Goal: Complete application form: Complete application form

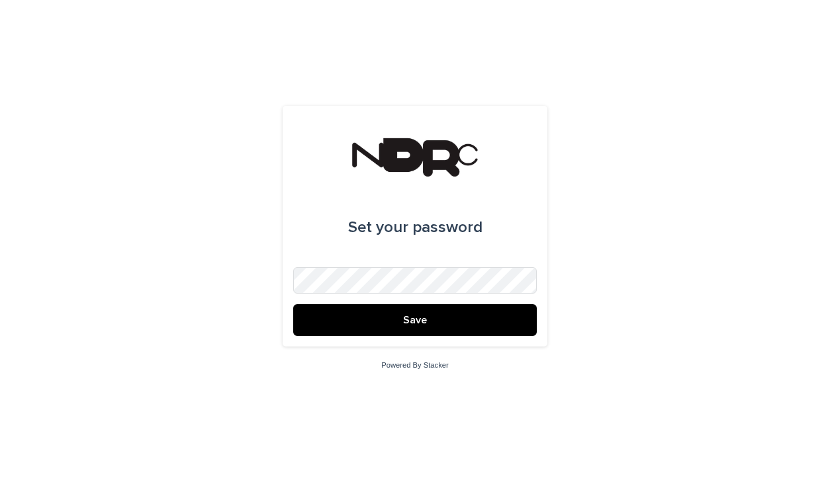
click at [415, 320] on button "Save" at bounding box center [415, 320] width 244 height 32
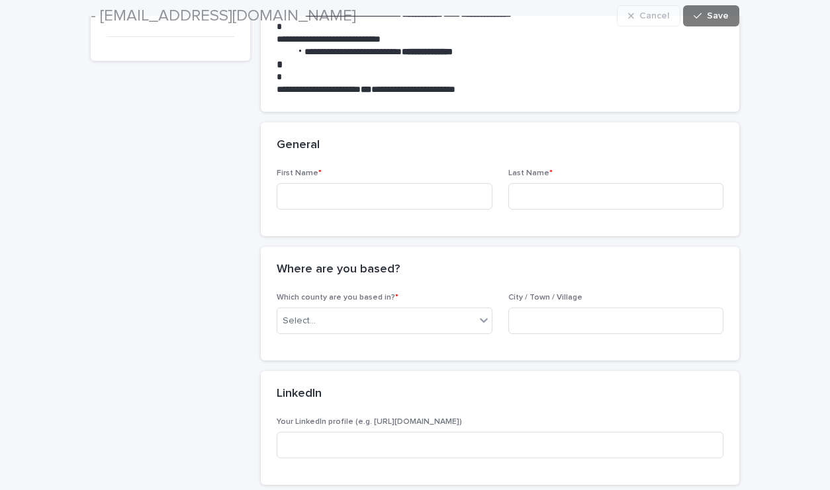
scroll to position [199, 0]
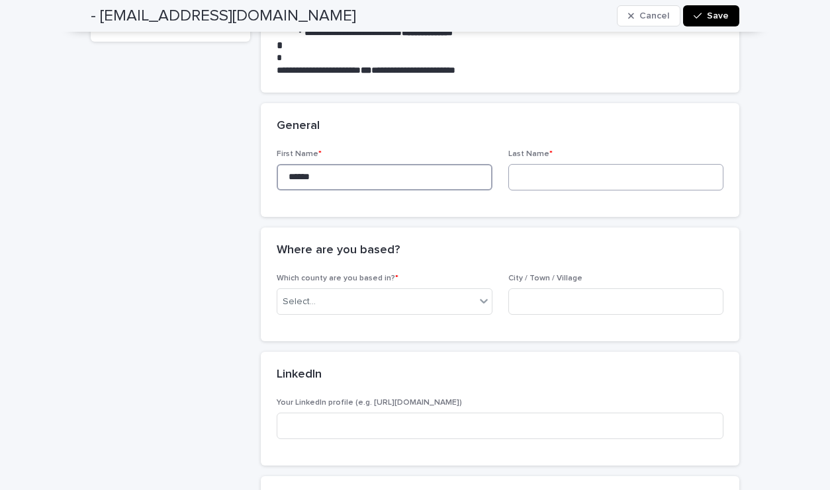
type input "******"
type input "********"
click at [334, 302] on div "Select..." at bounding box center [376, 302] width 198 height 22
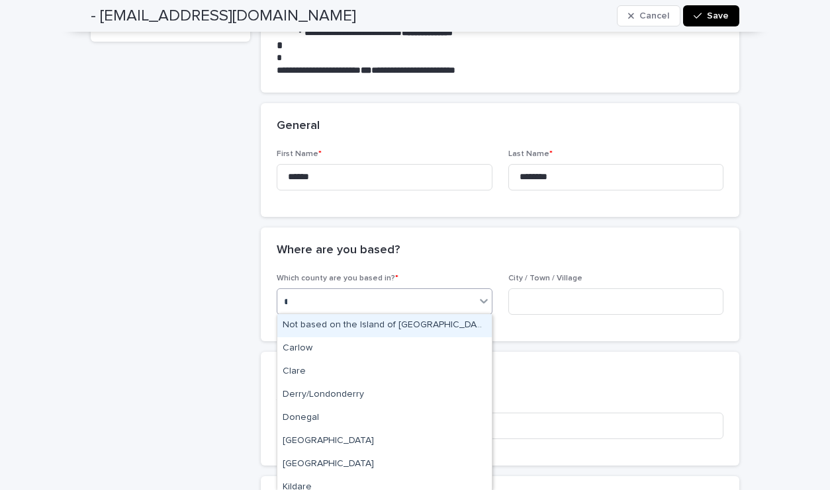
type input "***"
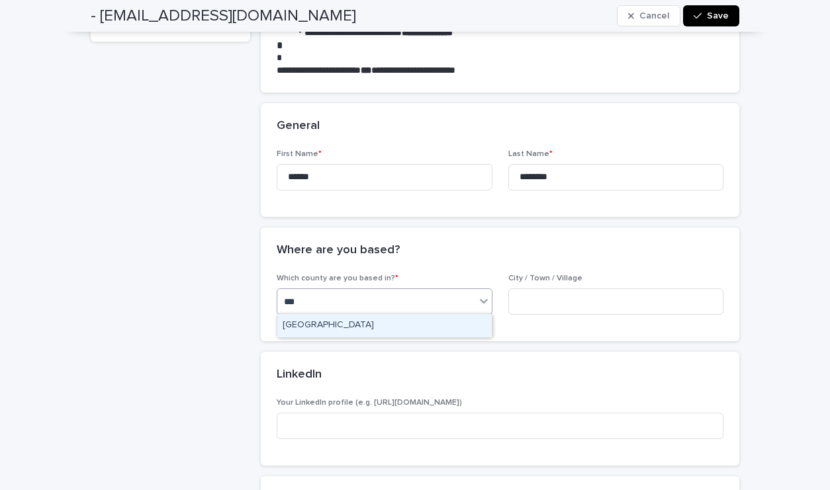
click at [318, 327] on div "[GEOGRAPHIC_DATA]" at bounding box center [384, 325] width 214 height 23
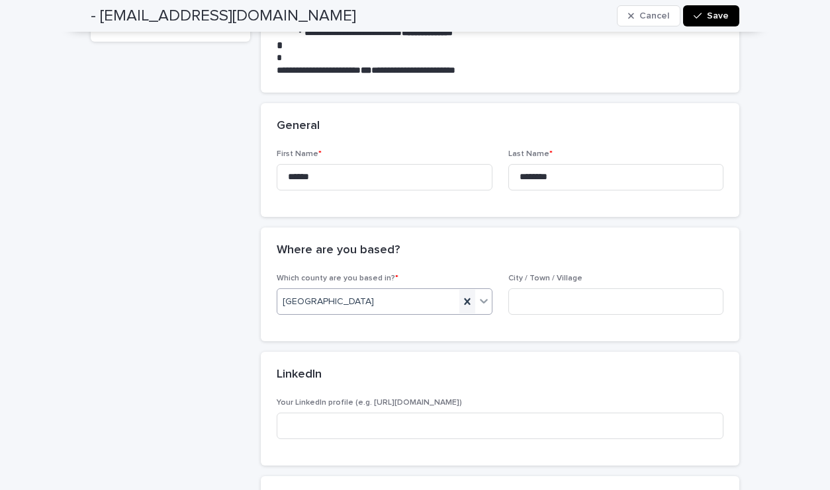
click at [465, 296] on icon at bounding box center [467, 301] width 13 height 13
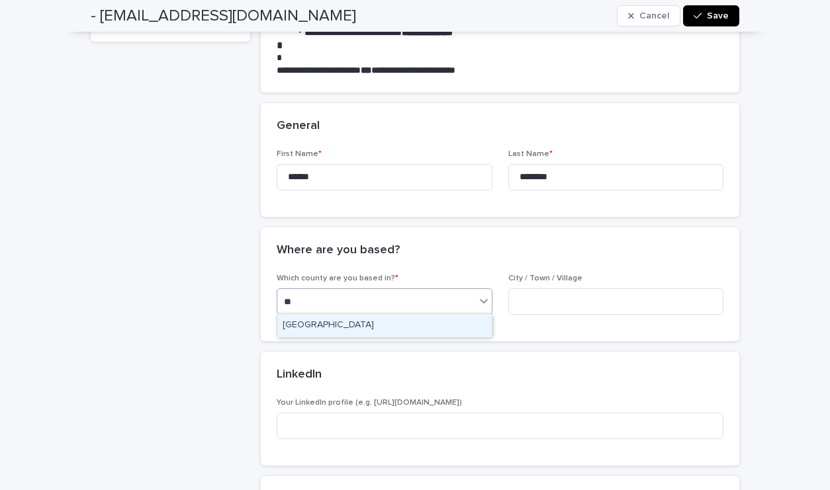
type input "***"
click at [378, 323] on div "[GEOGRAPHIC_DATA]" at bounding box center [384, 325] width 214 height 23
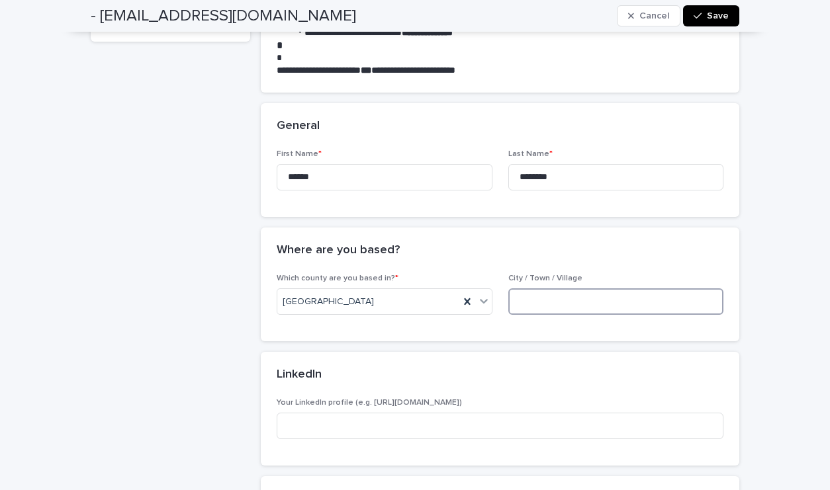
click at [528, 306] on input at bounding box center [616, 302] width 216 height 26
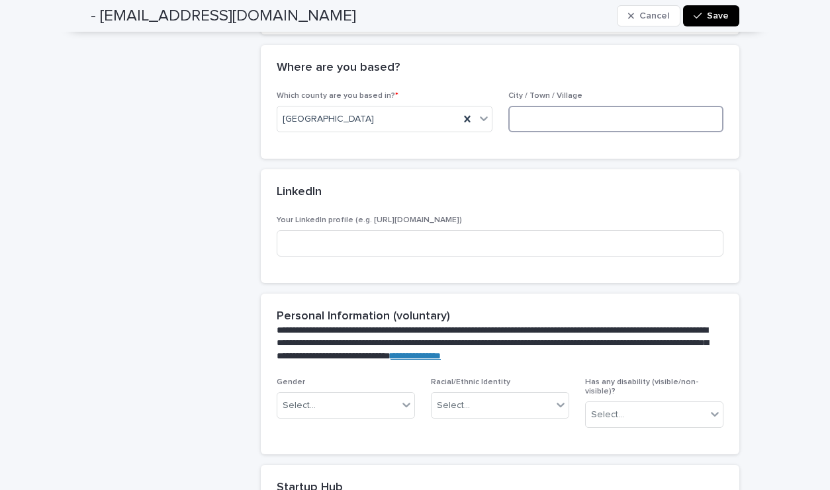
scroll to position [383, 0]
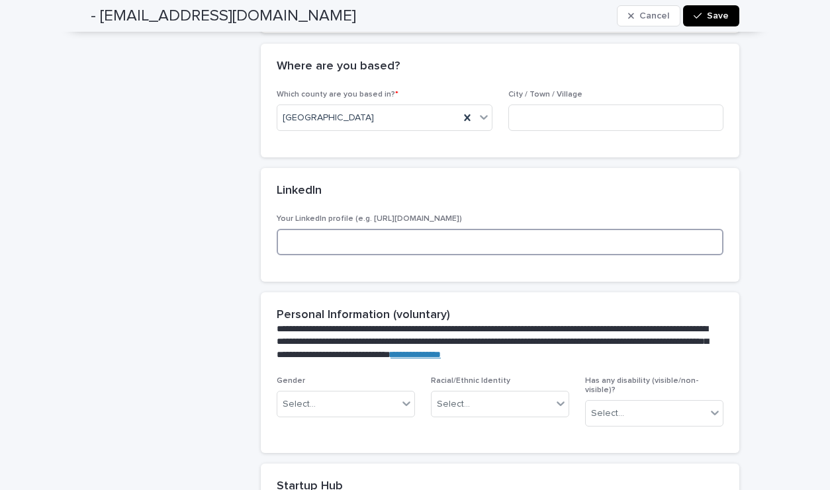
click at [333, 249] on input at bounding box center [500, 242] width 447 height 26
paste input "**********"
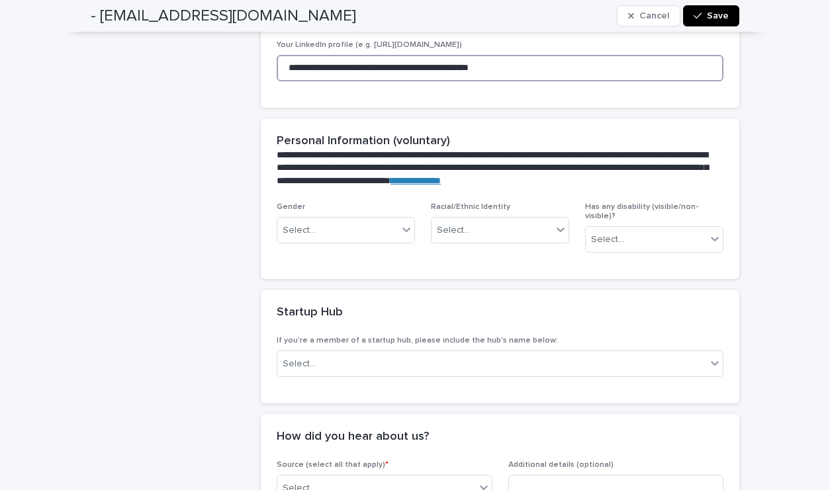
scroll to position [580, 0]
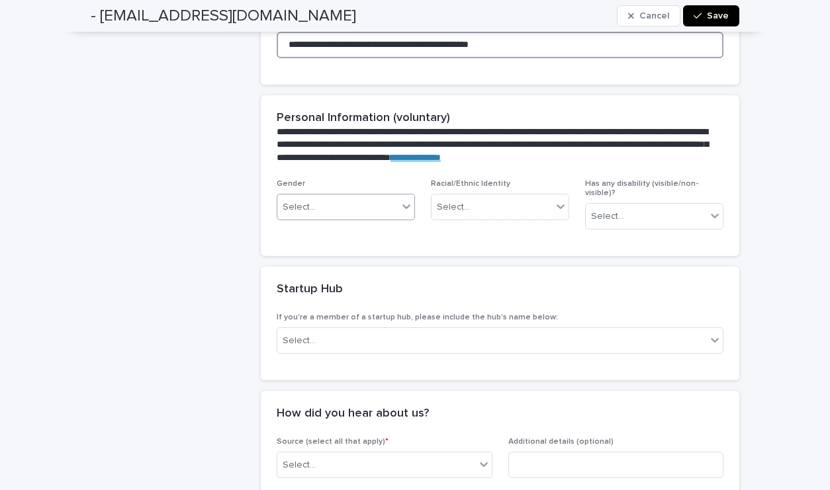
type input "**********"
click at [329, 214] on div "Select..." at bounding box center [337, 208] width 120 height 22
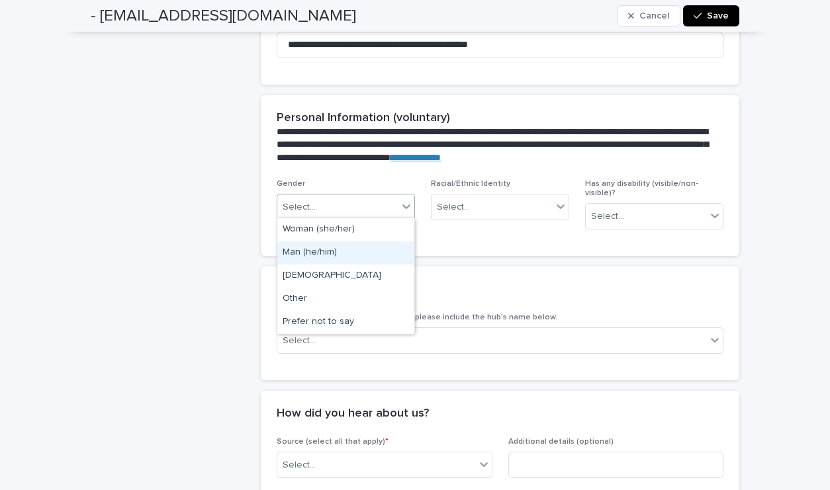
click at [303, 248] on div "Man (he/him)" at bounding box center [345, 253] width 137 height 23
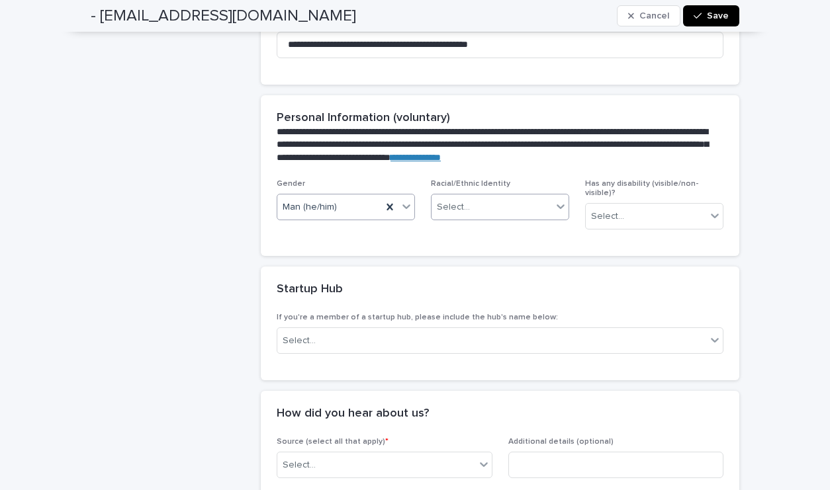
click at [483, 197] on div "Select..." at bounding box center [491, 208] width 120 height 22
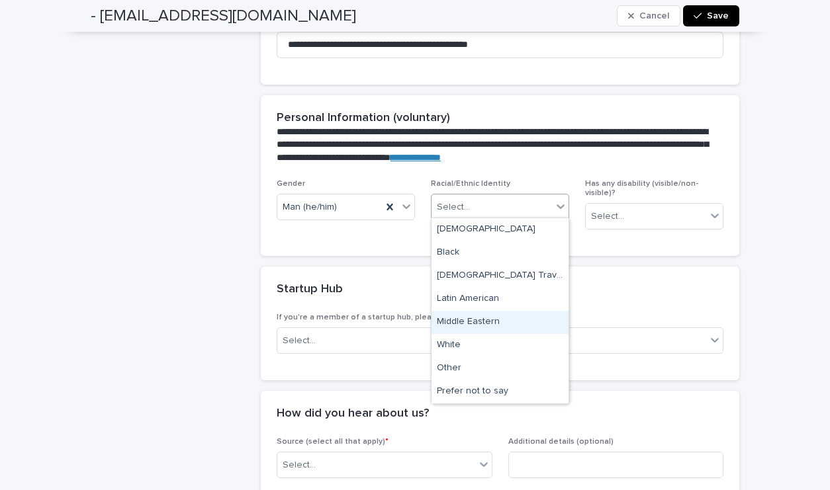
click at [461, 333] on div "Middle Eastern" at bounding box center [499, 322] width 137 height 23
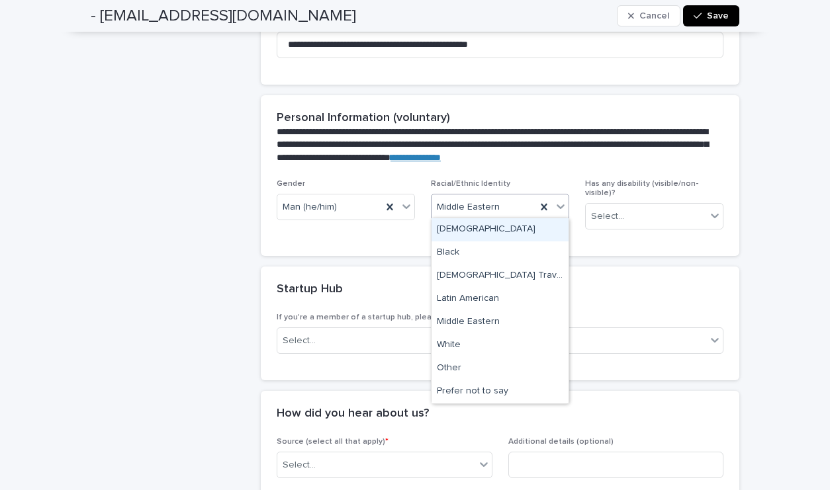
click at [467, 214] on div "Middle Eastern" at bounding box center [483, 208] width 105 height 22
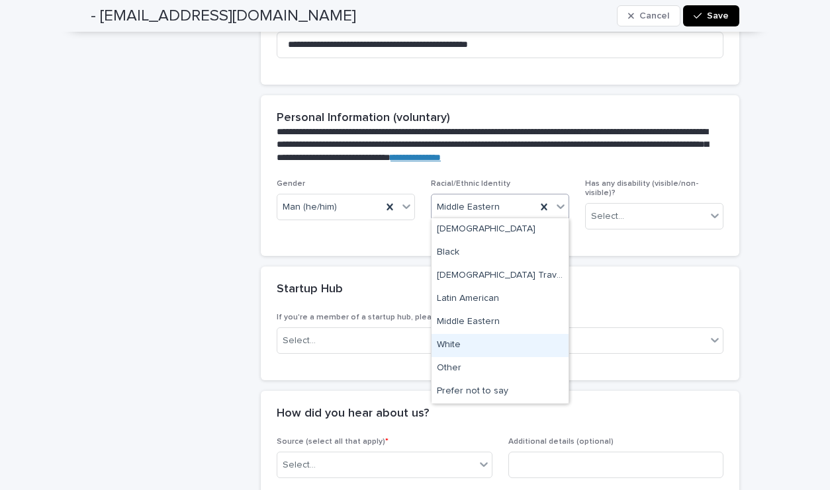
click at [472, 349] on div "White" at bounding box center [499, 345] width 137 height 23
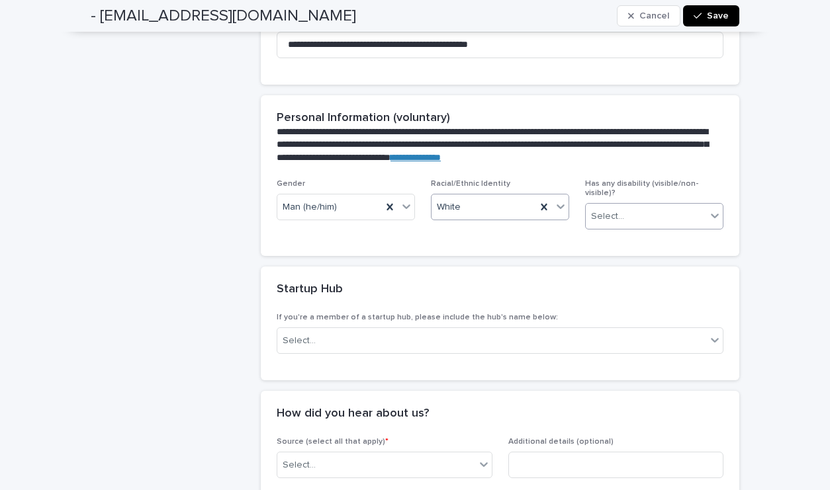
click at [599, 212] on div "Select..." at bounding box center [646, 217] width 120 height 22
click at [605, 246] on div "No" at bounding box center [654, 253] width 137 height 23
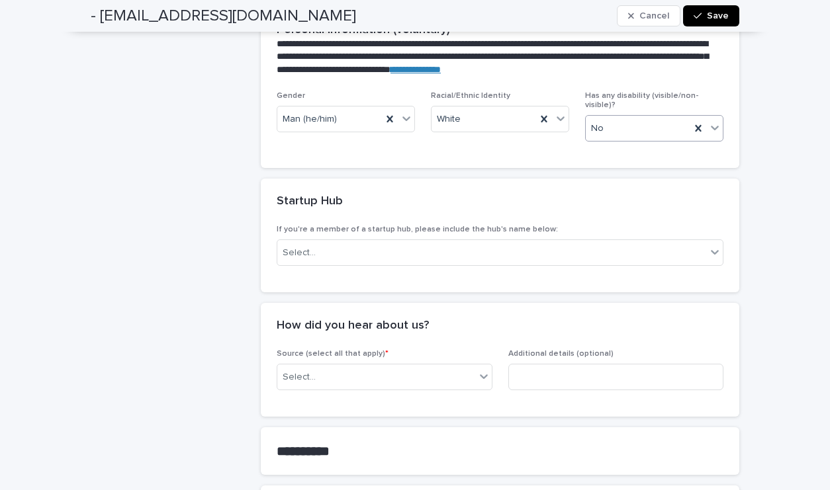
scroll to position [684, 0]
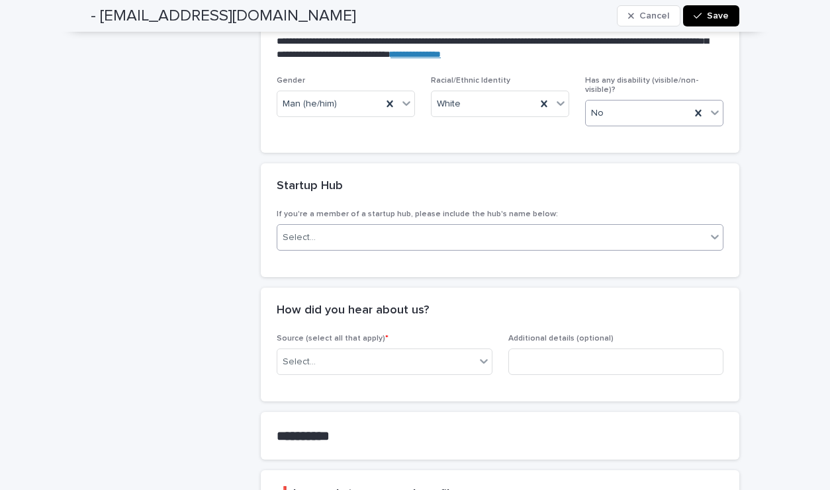
click at [353, 227] on div "Select..." at bounding box center [491, 238] width 429 height 22
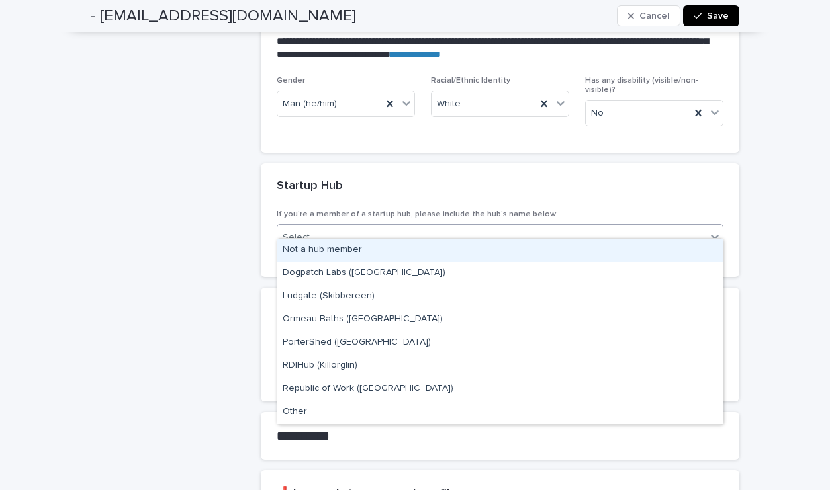
click at [314, 242] on div "Not a hub member" at bounding box center [499, 250] width 445 height 23
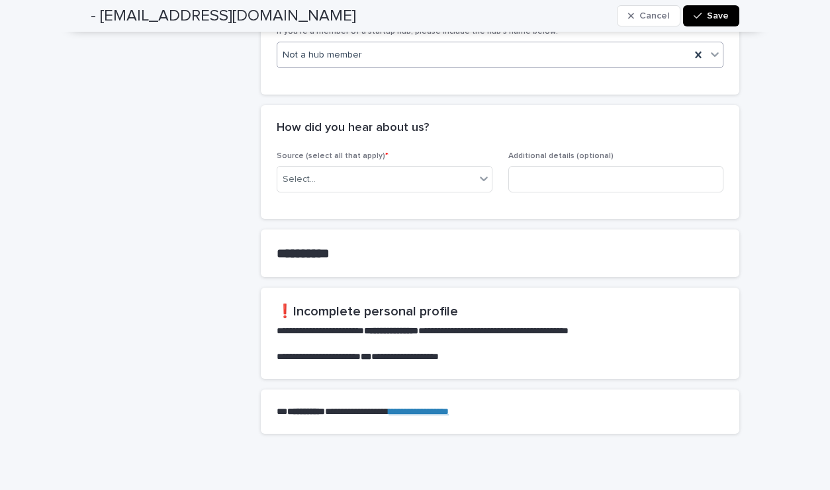
scroll to position [870, 0]
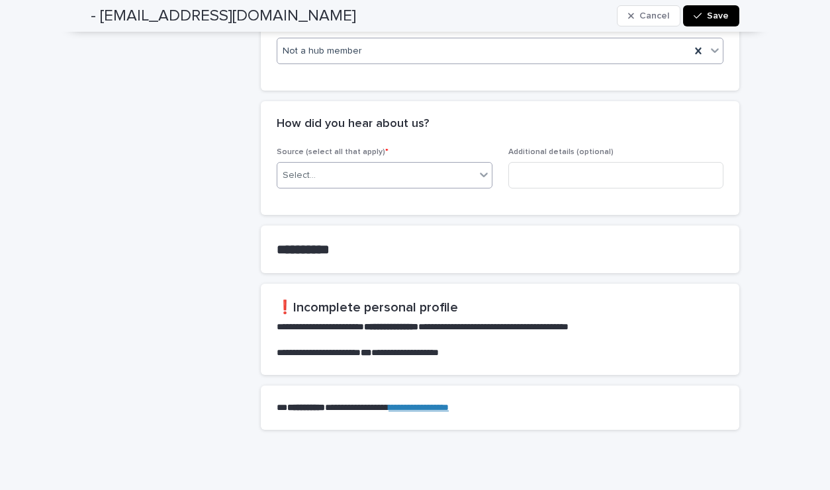
click at [370, 165] on div "Select..." at bounding box center [376, 176] width 198 height 22
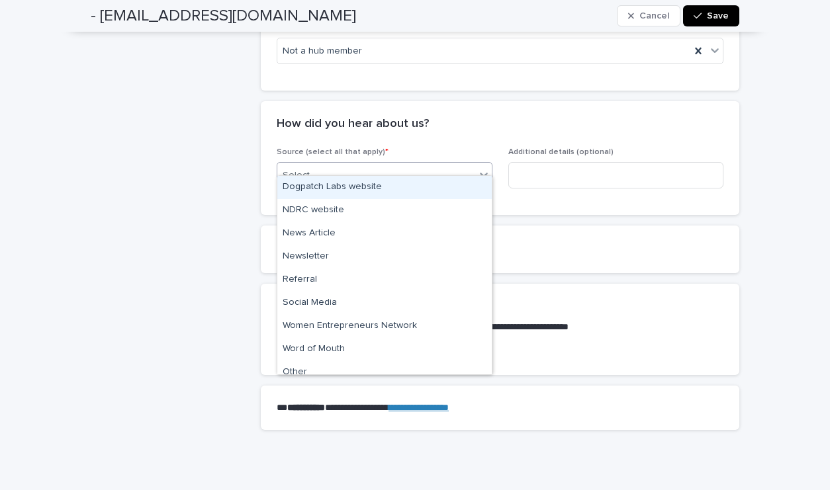
click at [343, 183] on div "Dogpatch Labs website" at bounding box center [384, 187] width 214 height 23
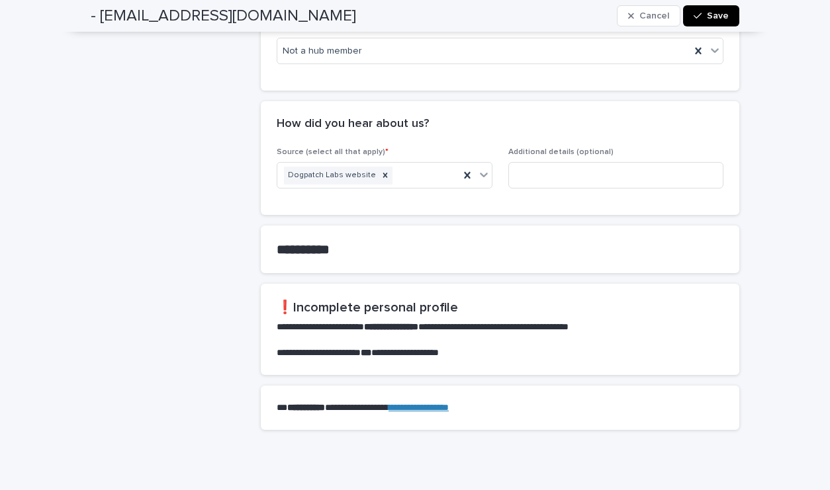
click at [552, 148] on div "Additional details (optional)" at bounding box center [616, 174] width 216 height 52
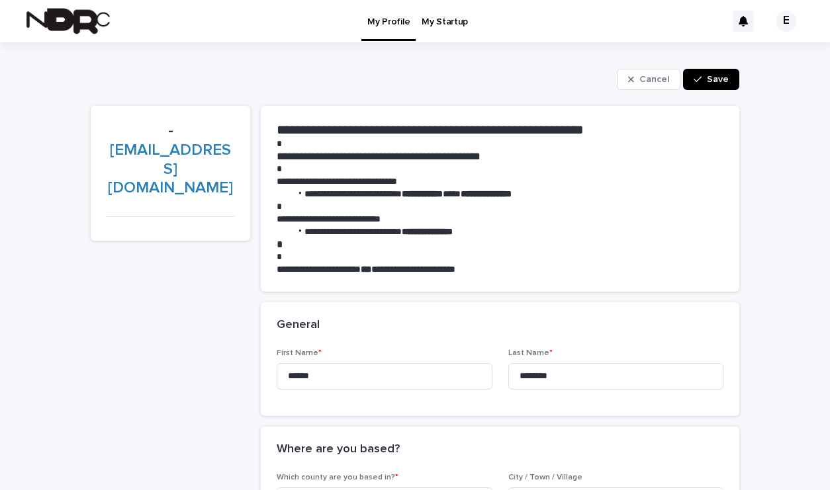
scroll to position [0, 0]
click at [713, 80] on span "Save" at bounding box center [718, 79] width 22 height 9
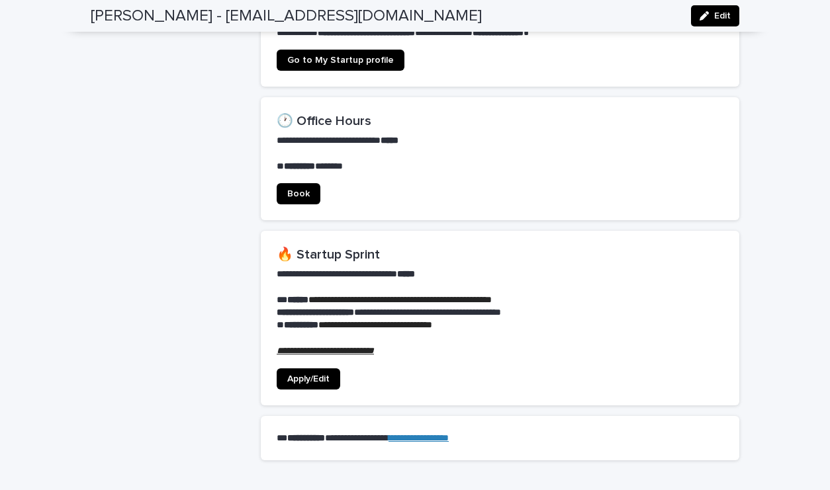
scroll to position [901, 0]
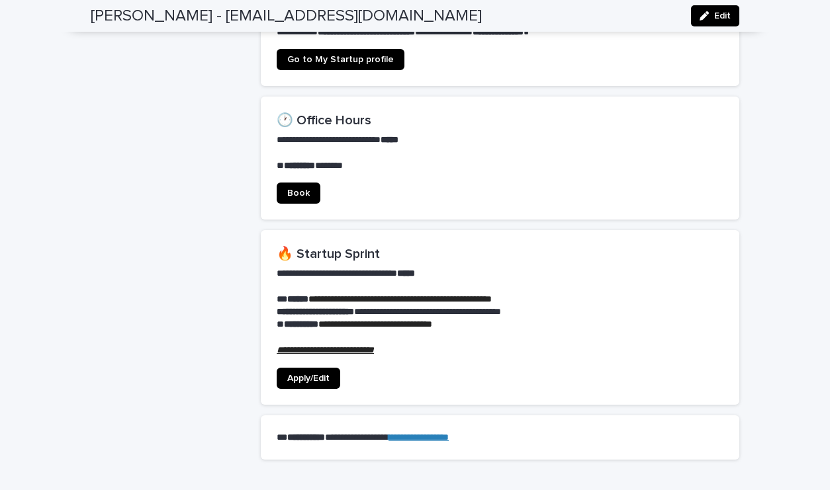
click at [308, 374] on span "Apply/Edit" at bounding box center [308, 378] width 42 height 9
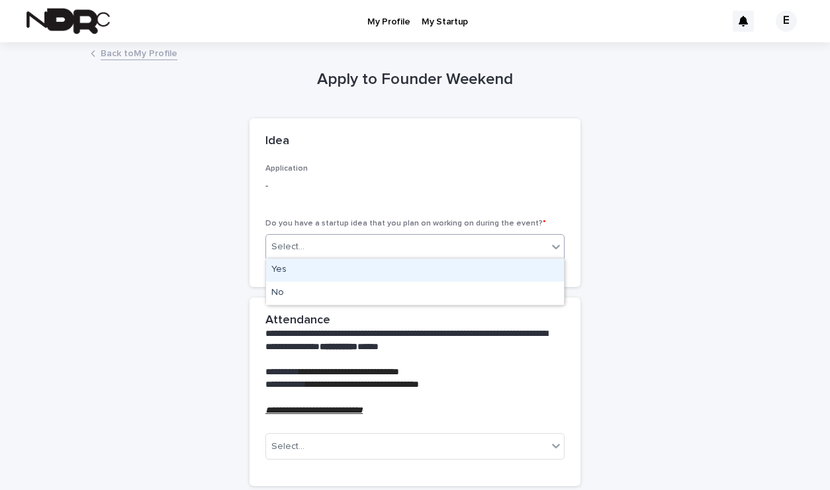
click at [306, 243] on input "text" at bounding box center [306, 247] width 1 height 11
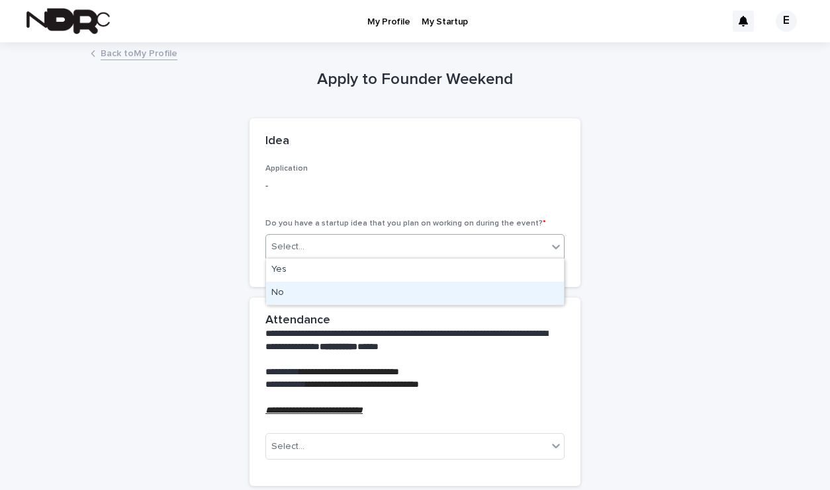
click at [301, 283] on div "No" at bounding box center [415, 293] width 298 height 23
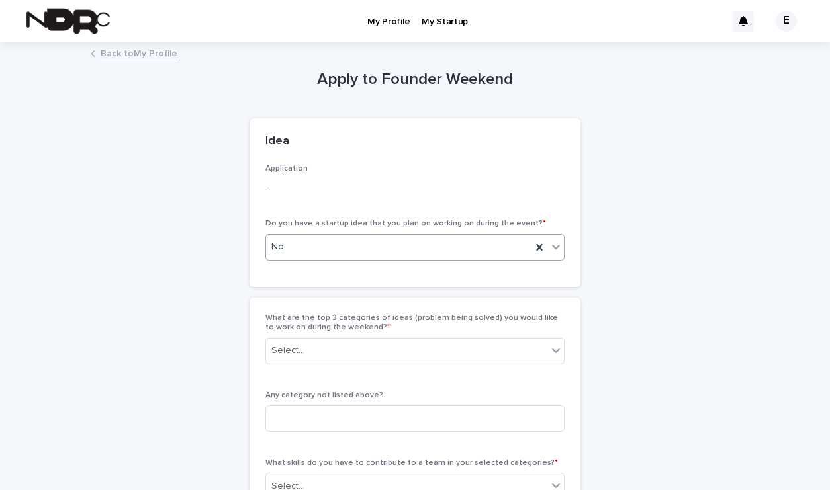
scroll to position [136, 0]
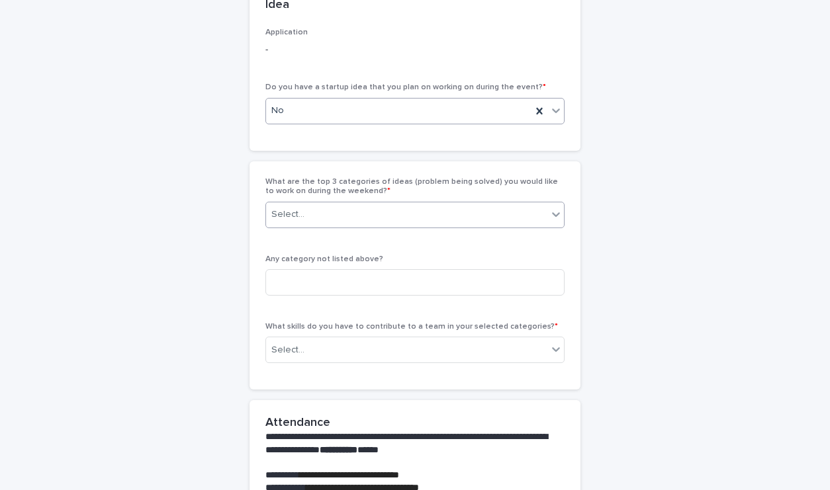
click at [306, 211] on div "Select..." at bounding box center [406, 215] width 281 height 22
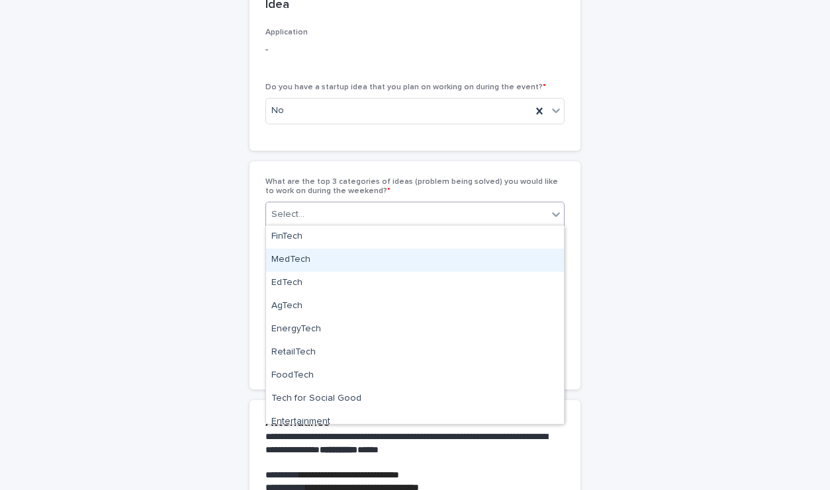
scroll to position [0, 0]
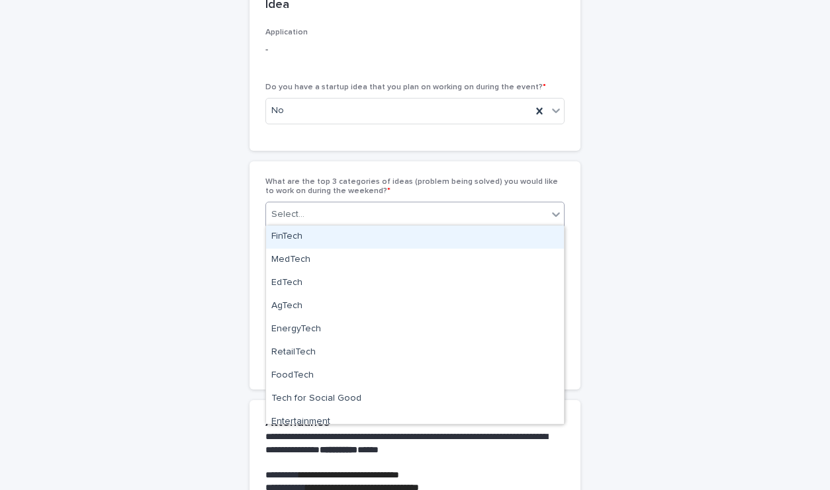
click at [310, 238] on div "FinTech" at bounding box center [415, 237] width 298 height 23
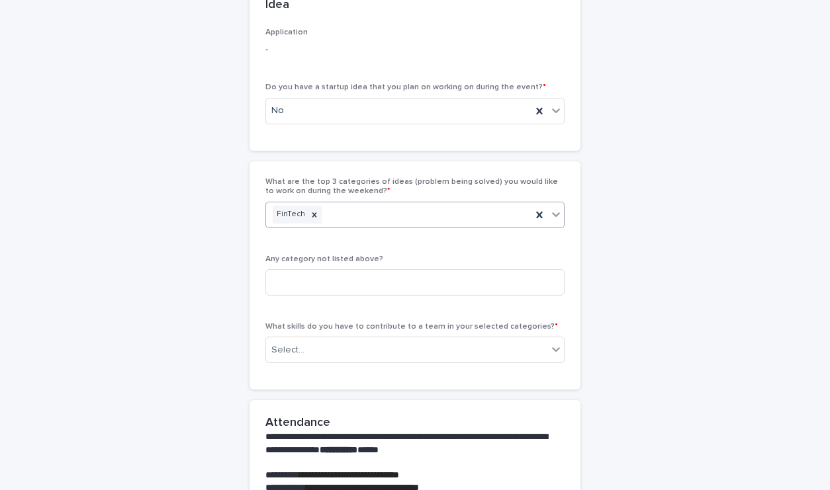
click at [343, 215] on div "FinTech" at bounding box center [398, 214] width 265 height 23
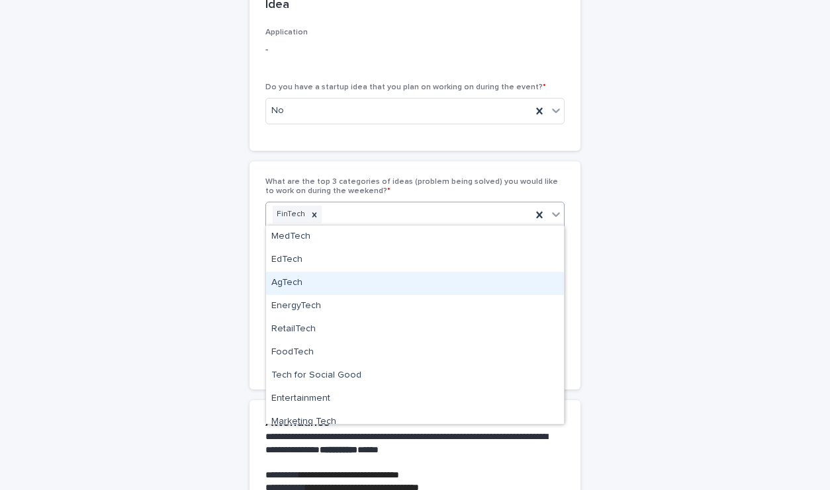
click at [328, 282] on div "AgTech" at bounding box center [415, 283] width 298 height 23
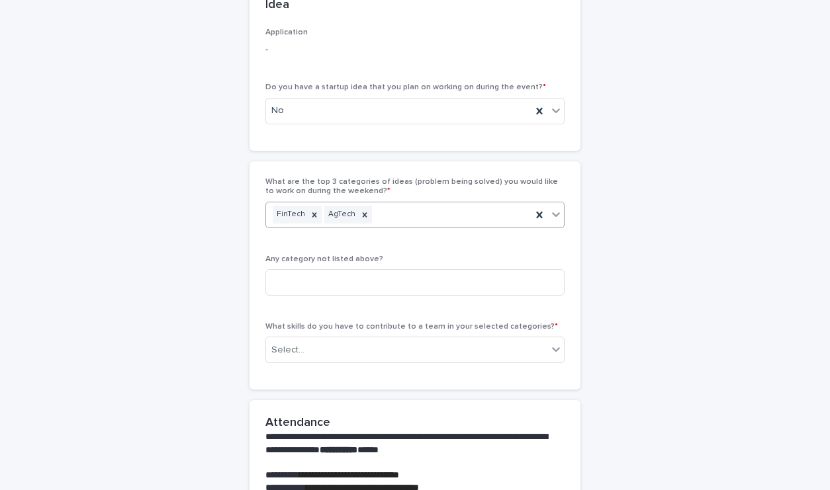
click at [390, 207] on div "FinTech AgTech" at bounding box center [398, 214] width 265 height 23
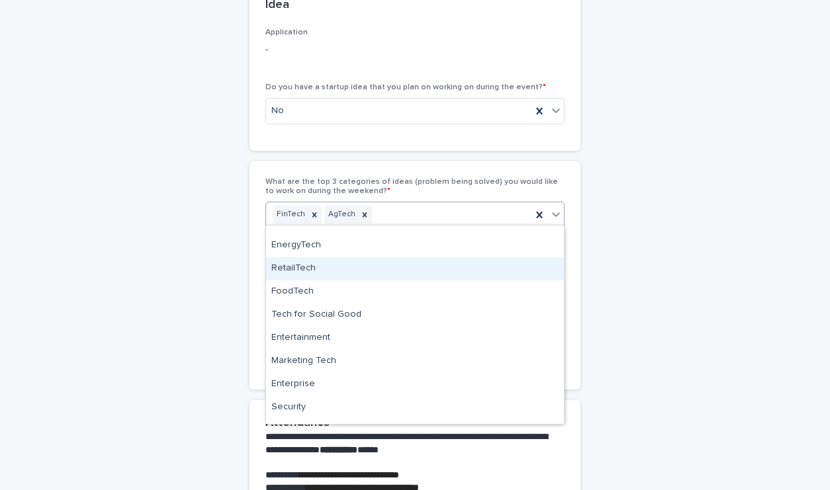
scroll to position [41, 0]
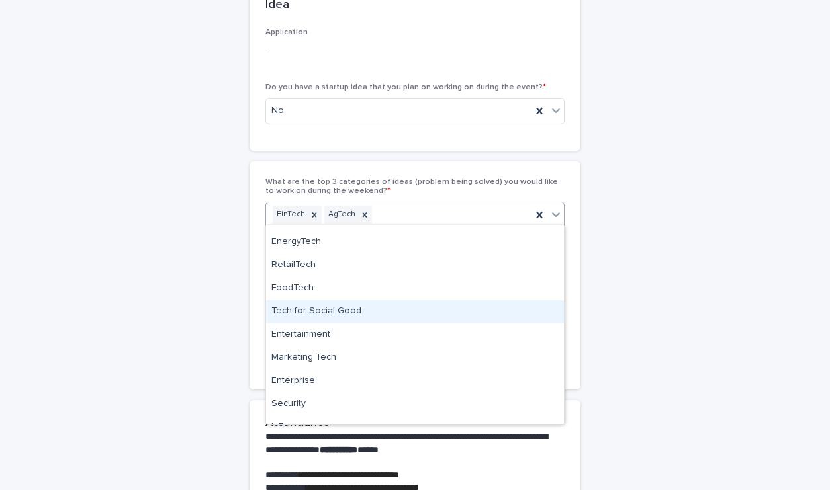
click at [307, 309] on div "Tech for Social Good" at bounding box center [415, 311] width 298 height 23
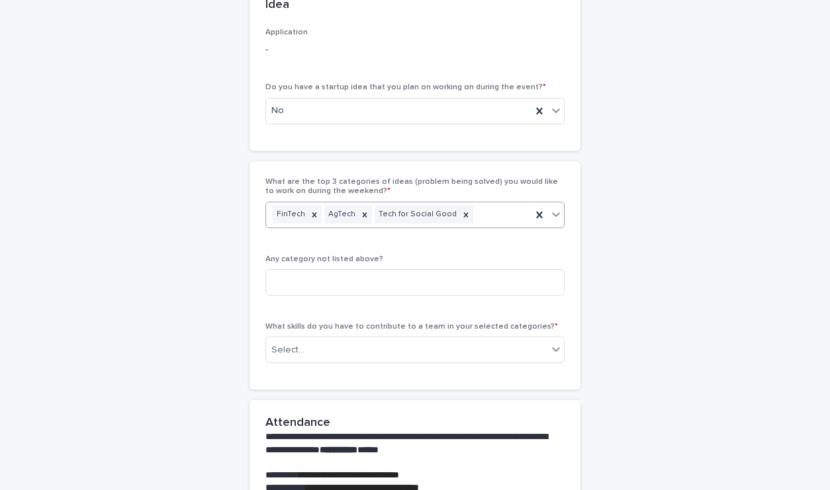
scroll to position [205, 0]
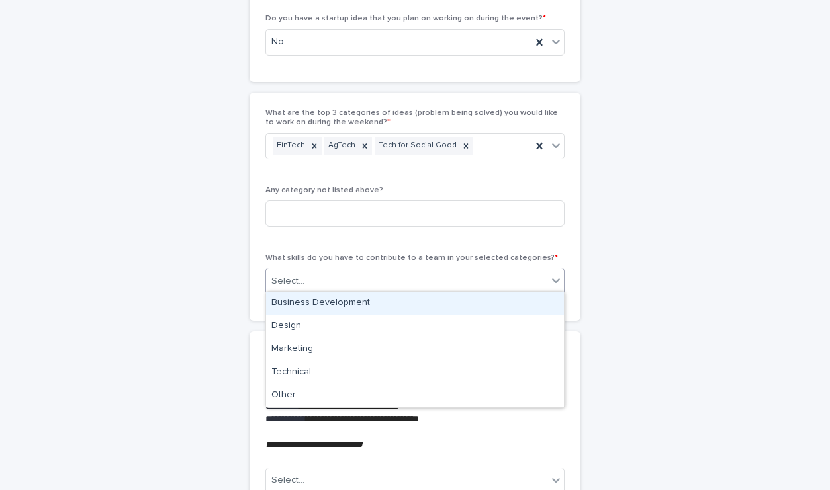
click at [294, 283] on div "Select..." at bounding box center [287, 282] width 33 height 14
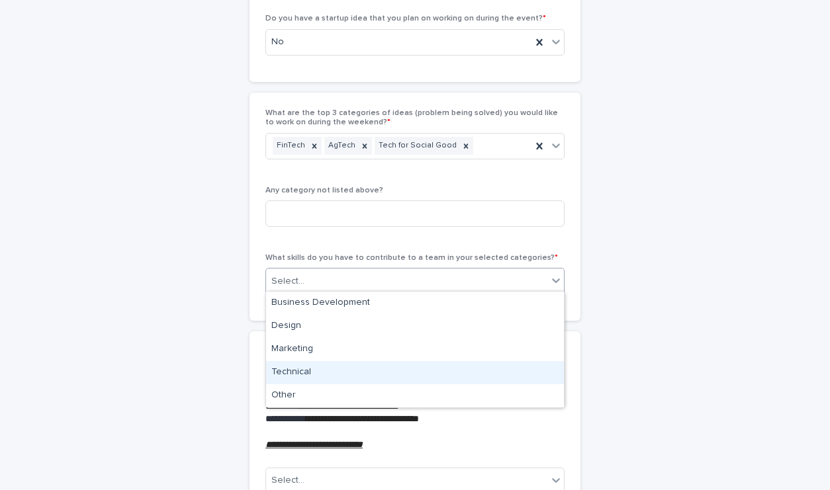
click at [299, 373] on div "Technical" at bounding box center [415, 372] width 298 height 23
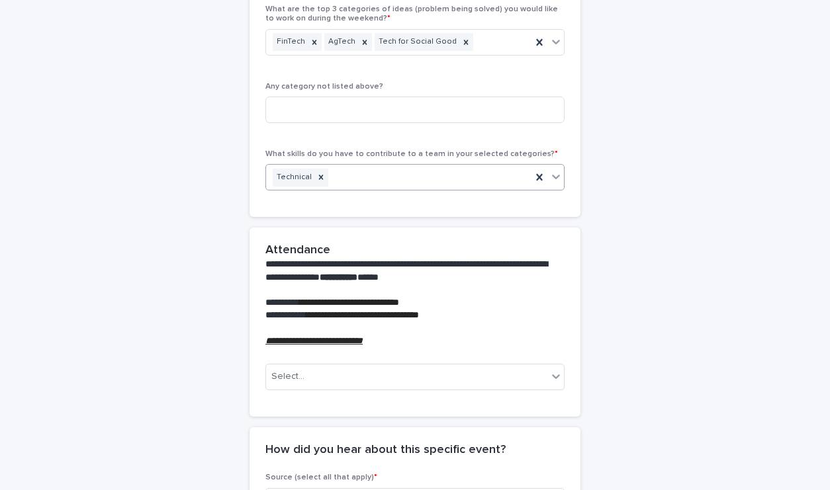
scroll to position [436, 0]
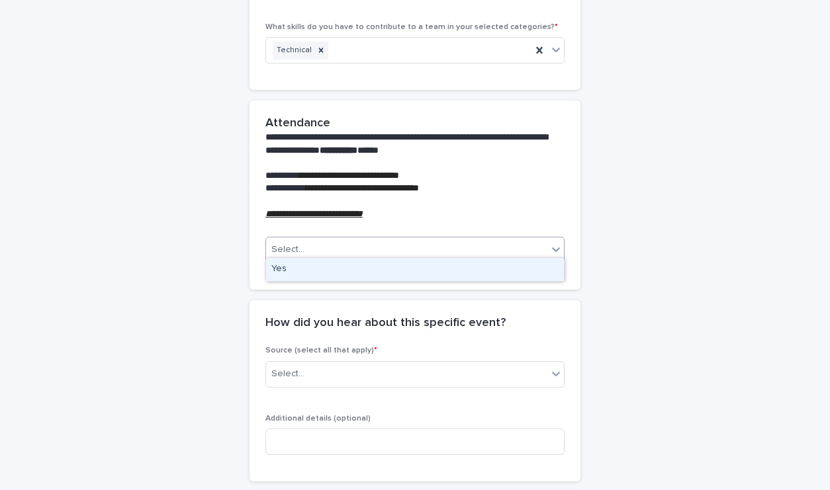
click at [298, 252] on div "Select..." at bounding box center [406, 250] width 281 height 22
click at [359, 39] on div "Technical" at bounding box center [398, 50] width 265 height 23
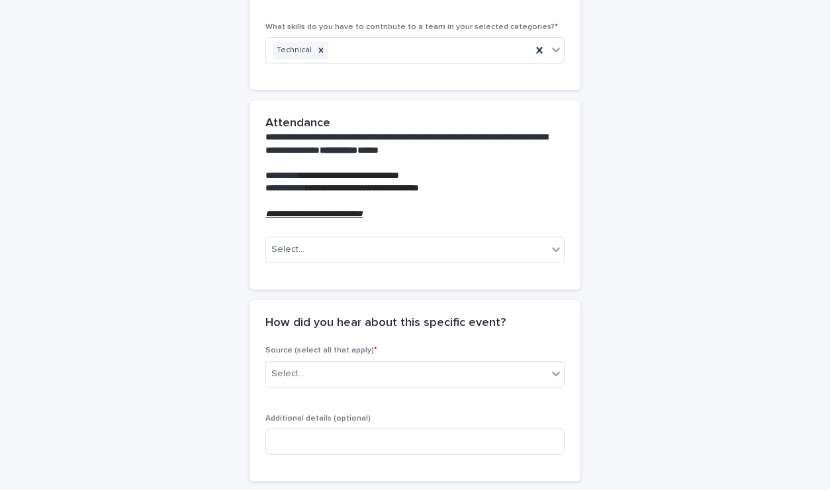
click at [220, 134] on div "**********" at bounding box center [415, 151] width 648 height 1087
click at [323, 241] on div "Select..." at bounding box center [406, 250] width 281 height 22
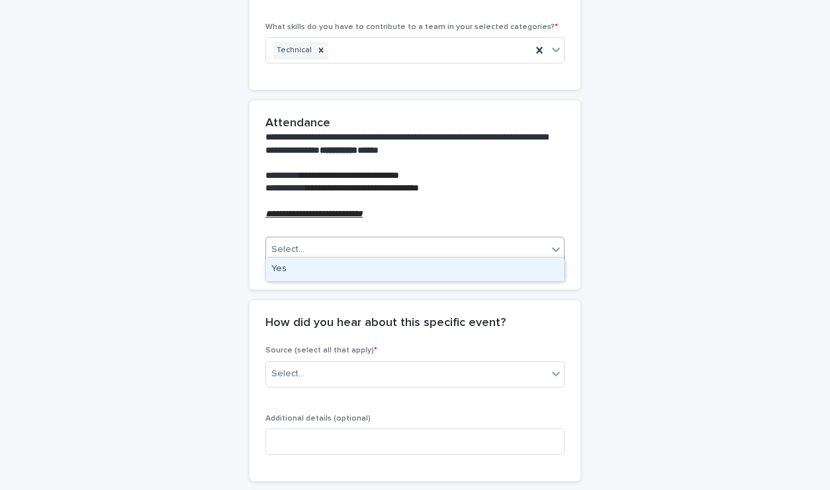
click at [316, 269] on div "Yes" at bounding box center [415, 269] width 298 height 23
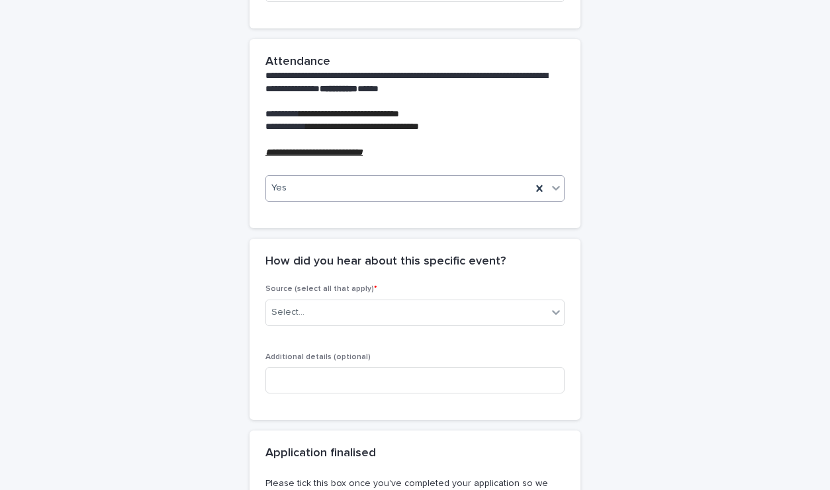
scroll to position [498, 0]
click at [309, 308] on div "Select..." at bounding box center [406, 312] width 281 height 22
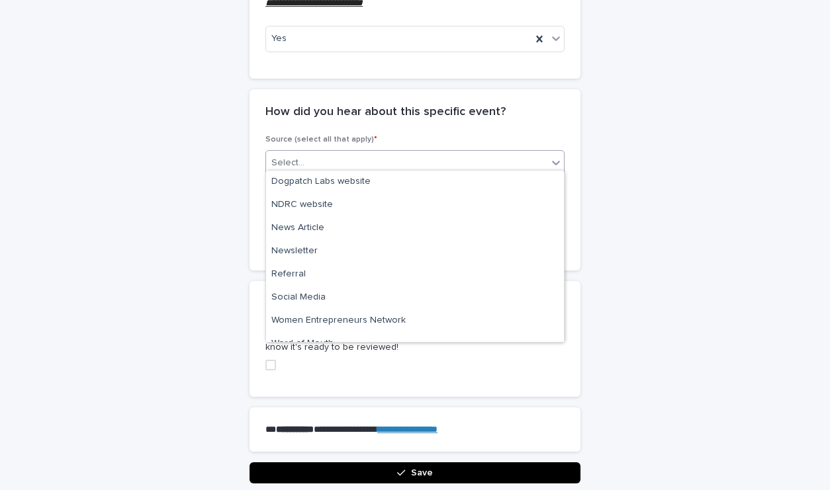
scroll to position [0, 0]
click at [311, 271] on div "Referral" at bounding box center [415, 274] width 298 height 23
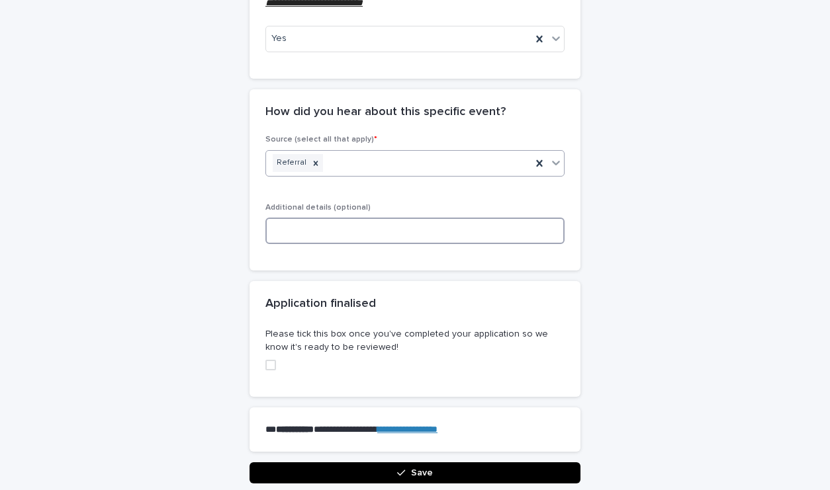
click at [304, 230] on input at bounding box center [414, 231] width 299 height 26
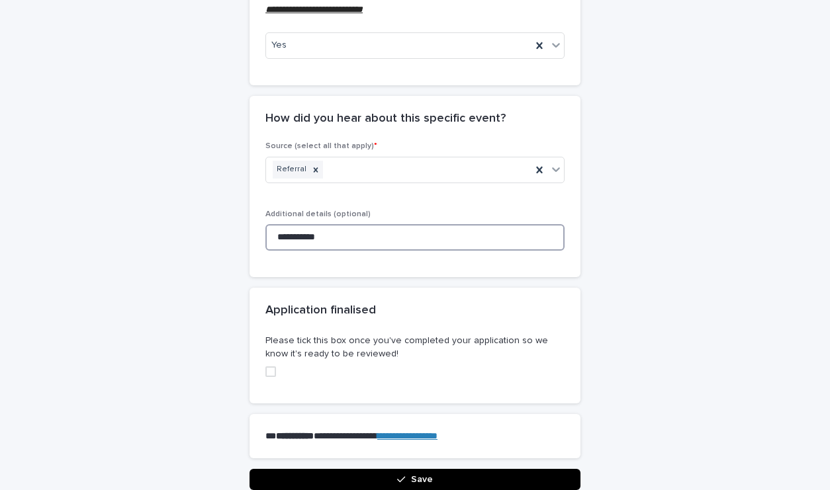
scroll to position [643, 0]
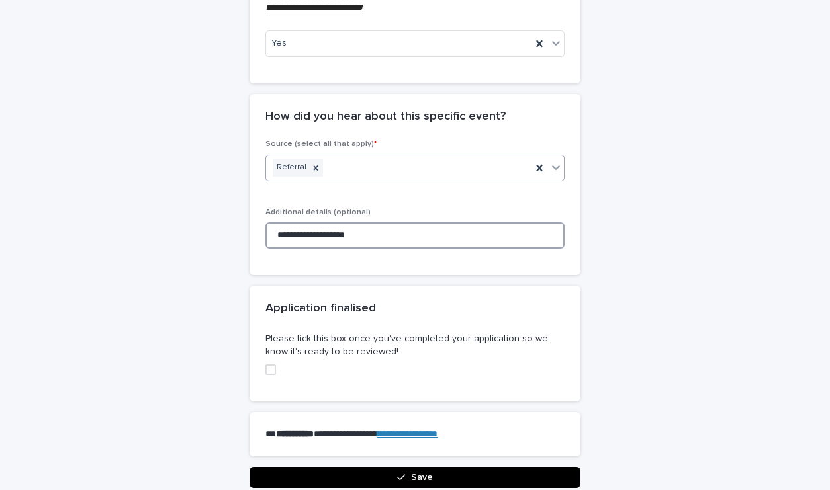
type input "**********"
click at [380, 156] on div "Referral" at bounding box center [398, 167] width 265 height 23
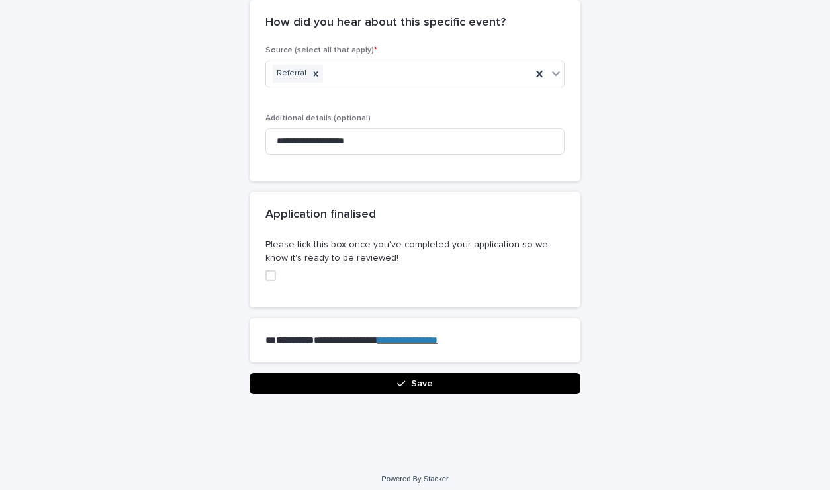
scroll to position [736, 0]
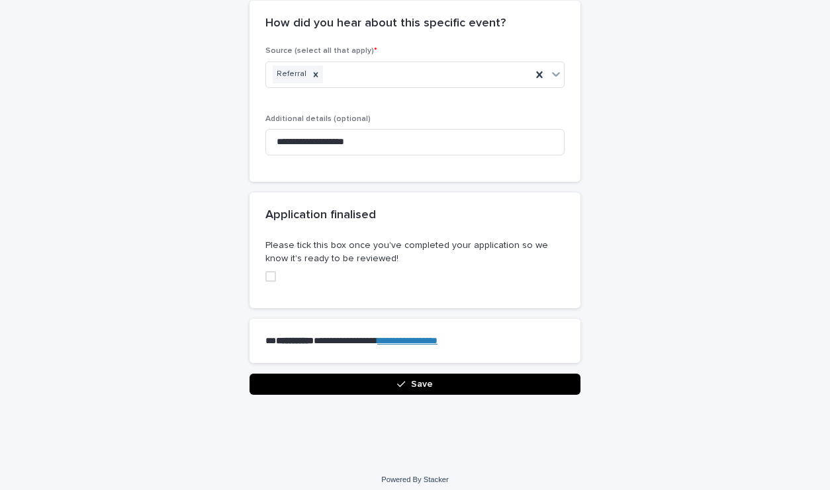
click at [268, 271] on span at bounding box center [270, 276] width 11 height 11
click at [326, 380] on button "Save" at bounding box center [414, 384] width 331 height 21
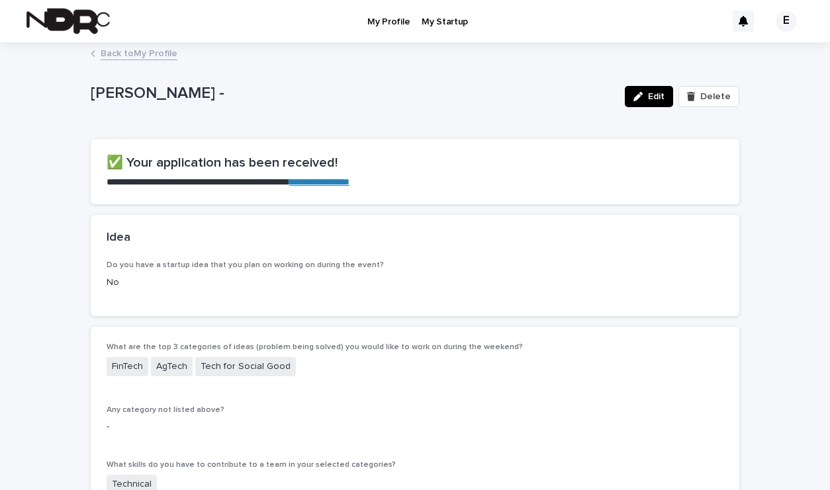
scroll to position [0, 0]
